Goal: Go to known website: Access a specific website the user already knows

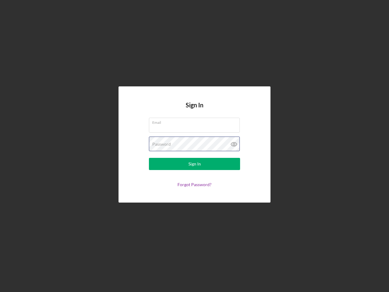
click at [194, 146] on div "Password" at bounding box center [194, 143] width 91 height 15
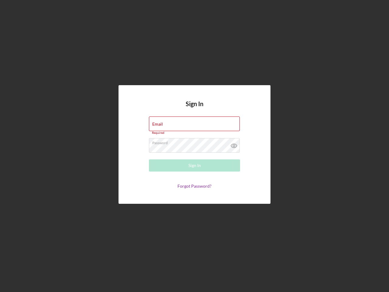
click at [234, 144] on icon at bounding box center [233, 145] width 15 height 15
